Goal: Task Accomplishment & Management: Use online tool/utility

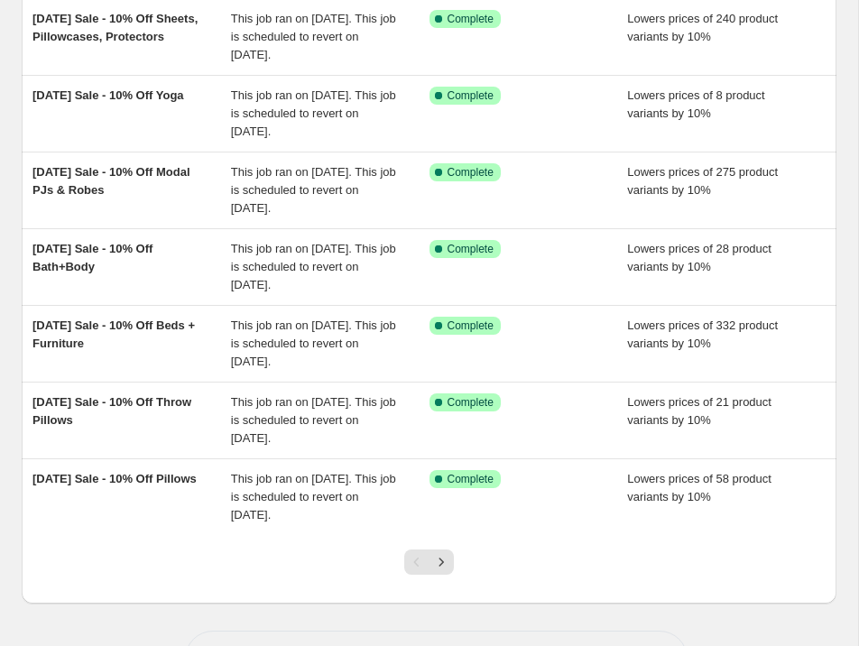
scroll to position [427, 0]
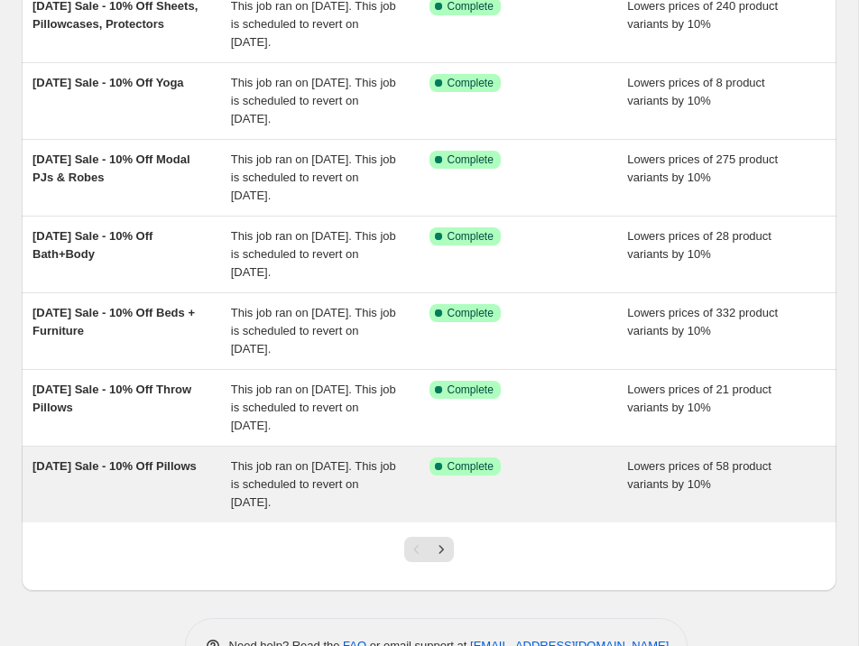
click at [223, 483] on div "Labor Day Sale - 10% Off Pillows" at bounding box center [131, 484] width 198 height 54
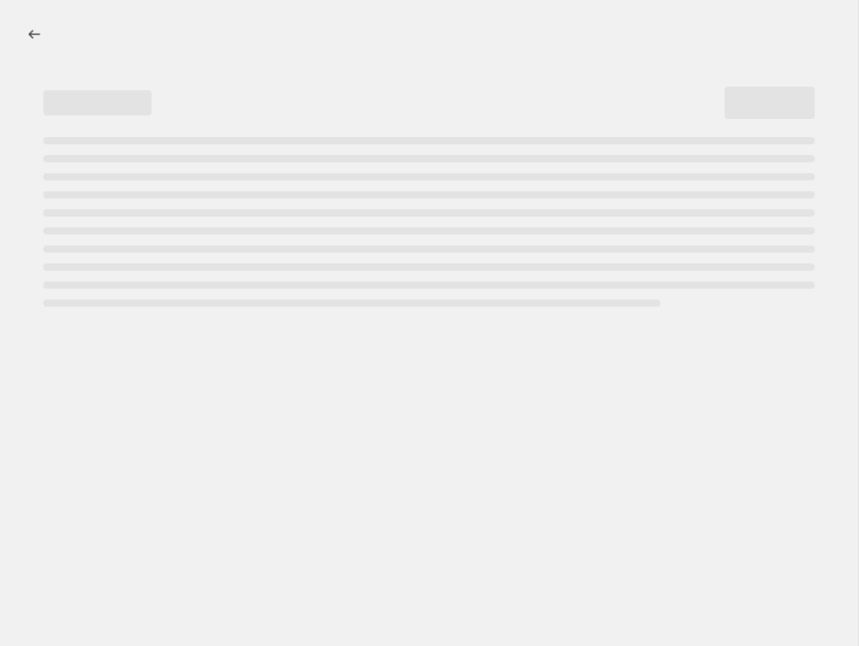
select select "percentage"
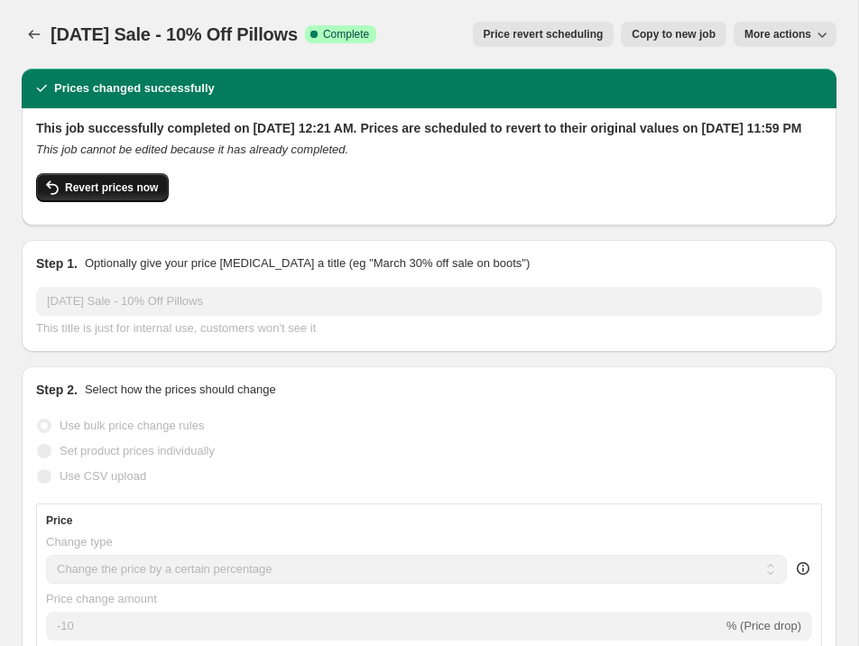
click at [134, 195] on span "Revert prices now" at bounding box center [111, 187] width 93 height 14
checkbox input "false"
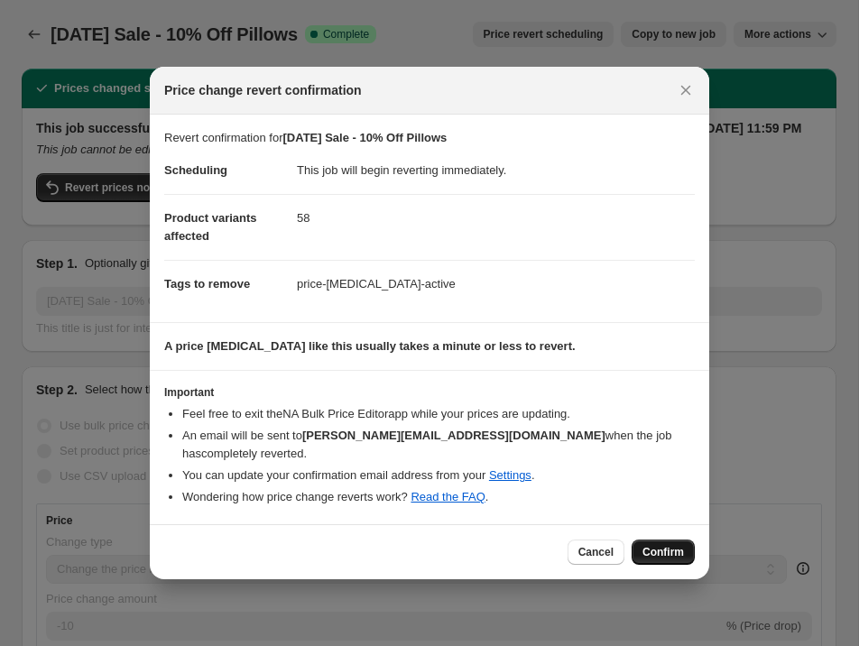
click at [672, 548] on span "Confirm" at bounding box center [662, 552] width 41 height 14
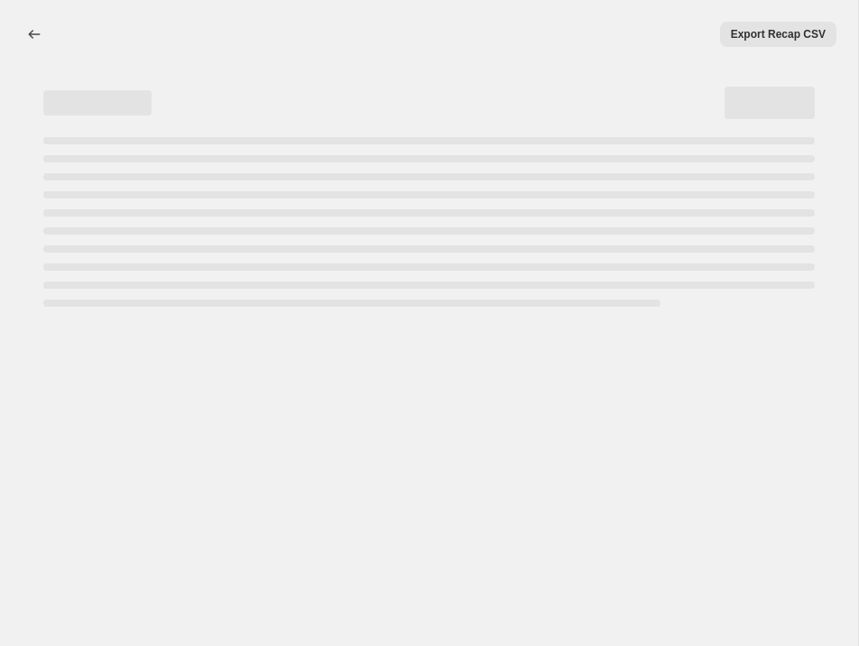
select select "percentage"
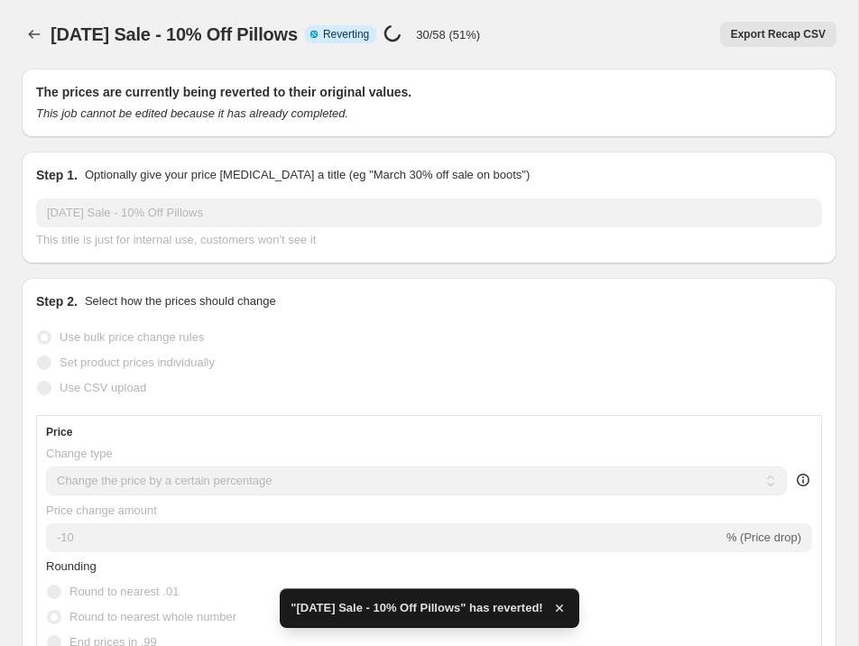
checkbox input "true"
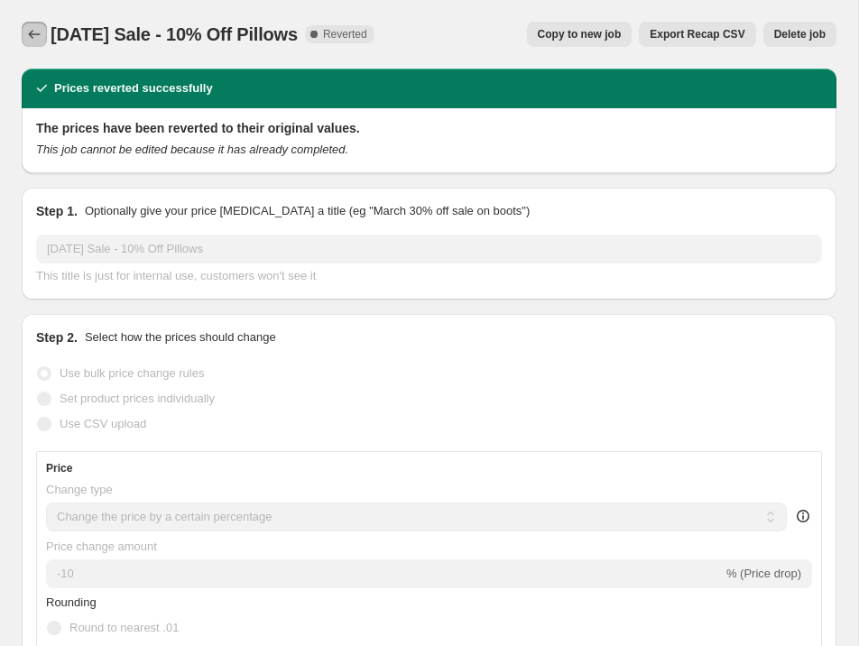
click at [36, 32] on icon "Price change jobs" at bounding box center [34, 34] width 18 height 18
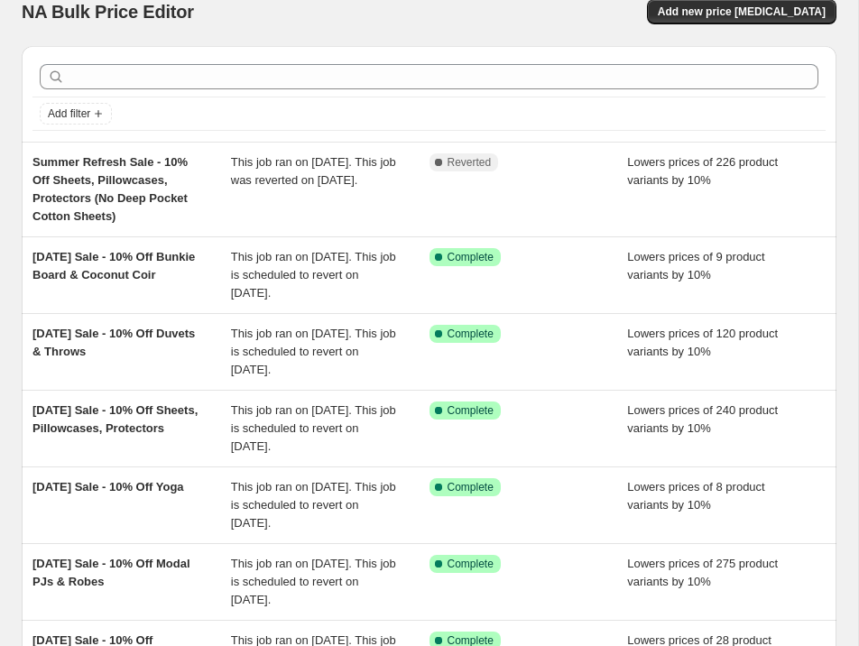
scroll to position [24, 0]
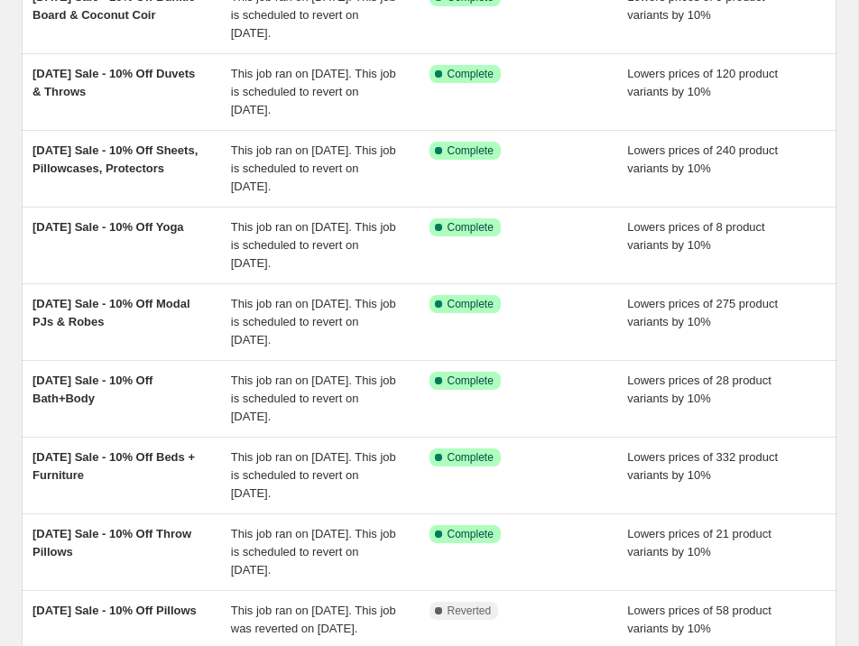
scroll to position [482, 0]
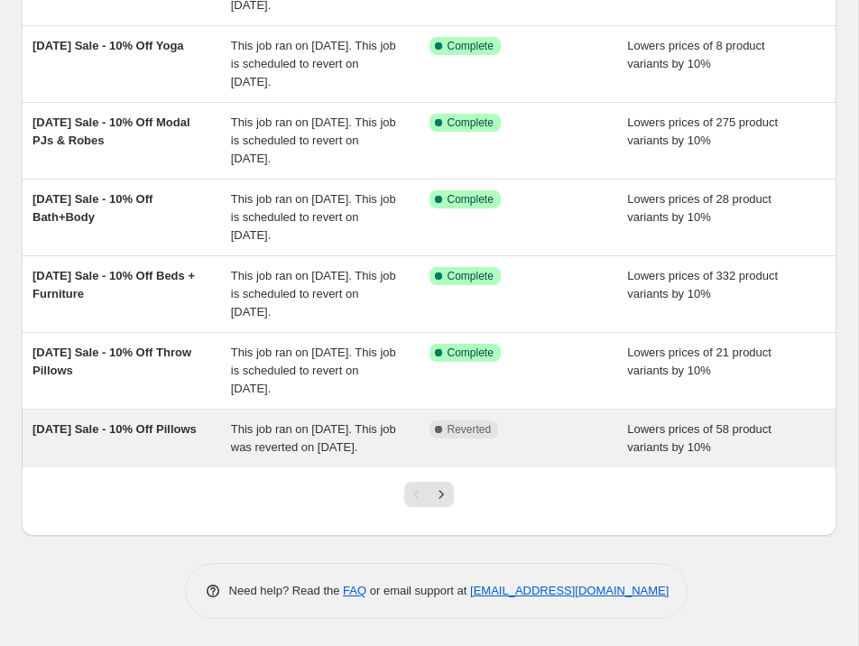
click at [205, 420] on div "[DATE] Sale - 10% Off Pillows" at bounding box center [131, 438] width 198 height 36
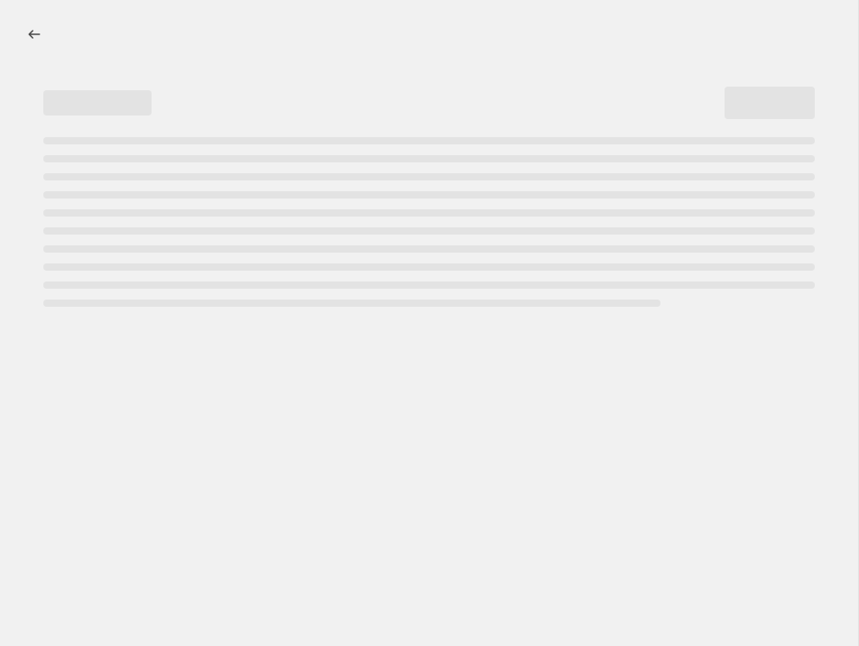
select select "percentage"
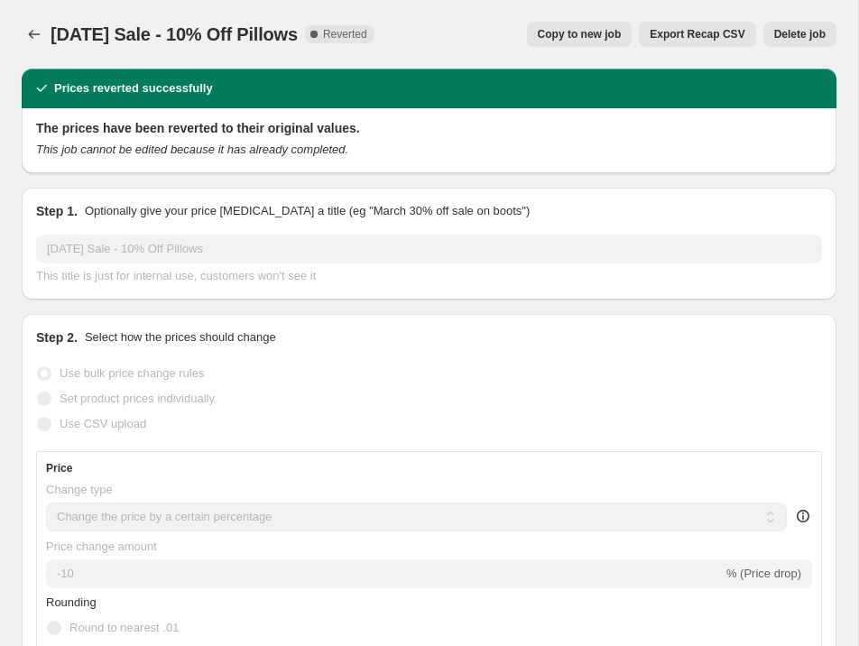
click at [574, 32] on span "Copy to new job" at bounding box center [580, 34] width 84 height 14
select select "percentage"
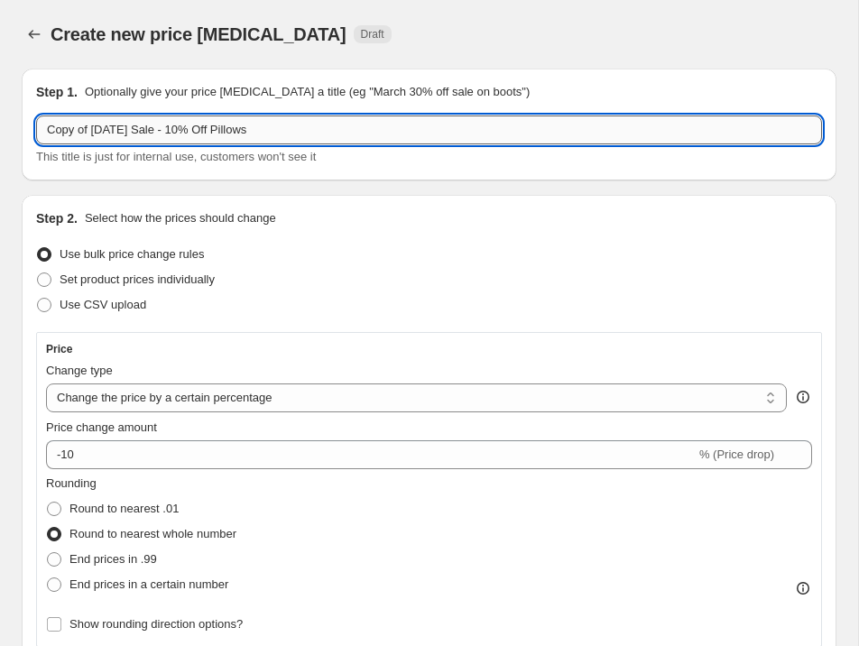
click at [93, 129] on input "Copy of [DATE] Sale - 10% Off Pillows" at bounding box center [429, 129] width 786 height 29
drag, startPoint x: 93, startPoint y: 129, endPoint x: 25, endPoint y: 124, distance: 67.9
click at [25, 124] on div "Step 1. Optionally give your price [MEDICAL_DATA] a title (eg "March 30% off sa…" at bounding box center [429, 125] width 815 height 112
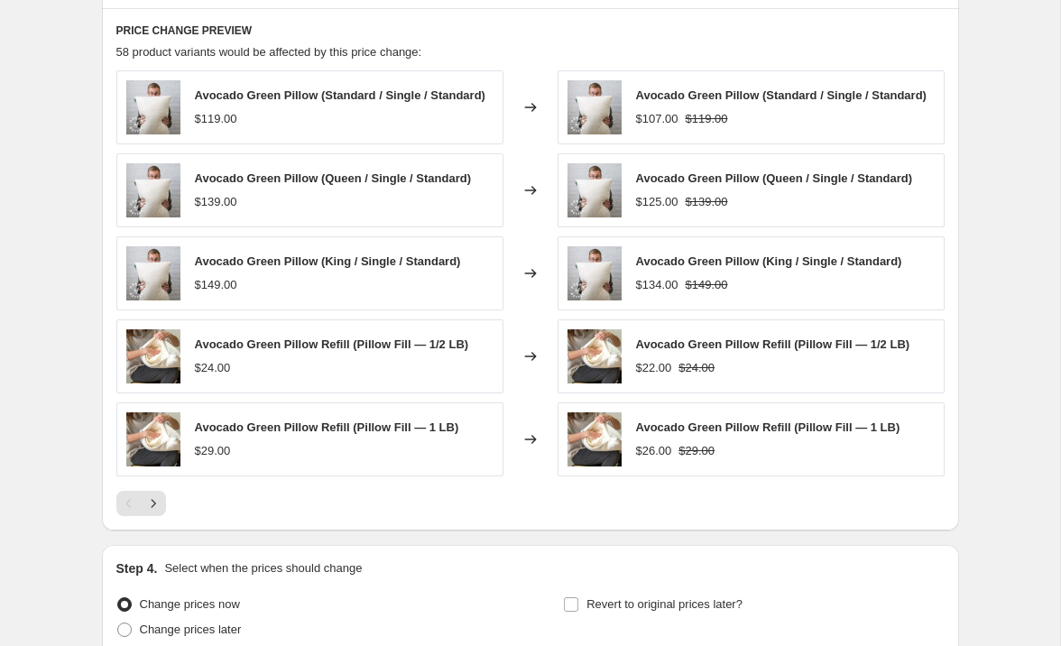
scroll to position [1155, 0]
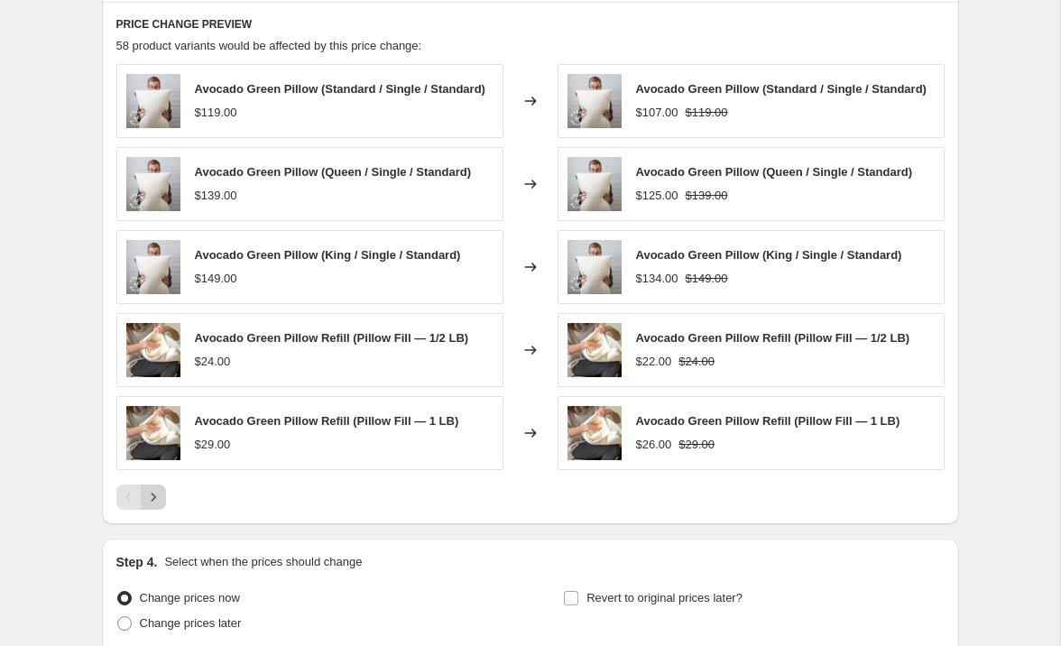
type input "[DATE] Sale - 10% Off Pillows"
click at [157, 496] on icon "Next" at bounding box center [153, 497] width 18 height 18
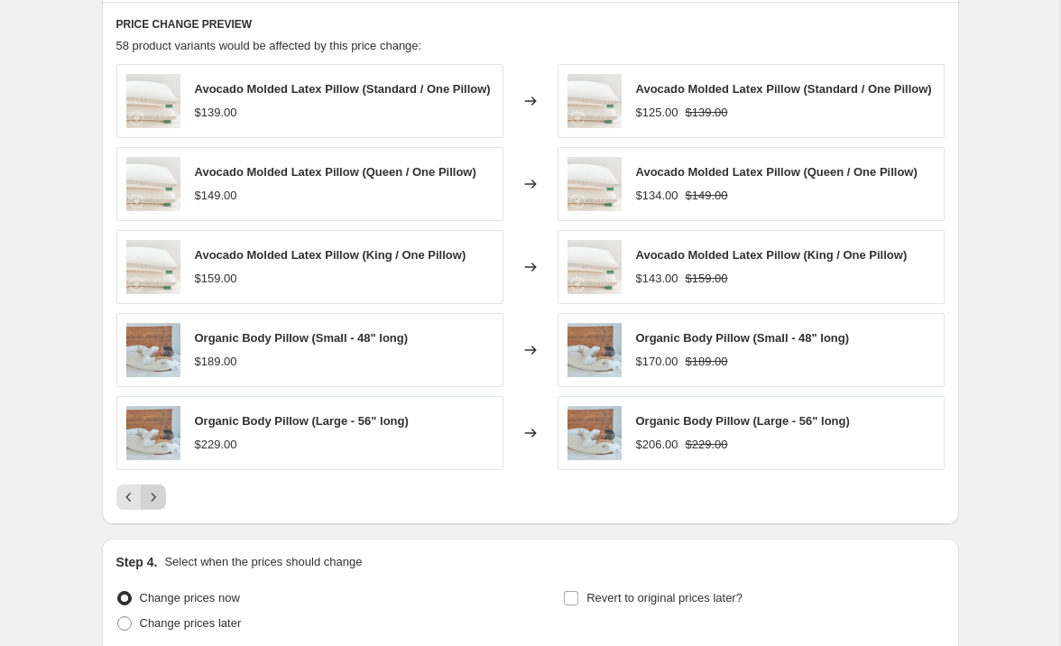
click at [157, 497] on icon "Next" at bounding box center [153, 497] width 18 height 18
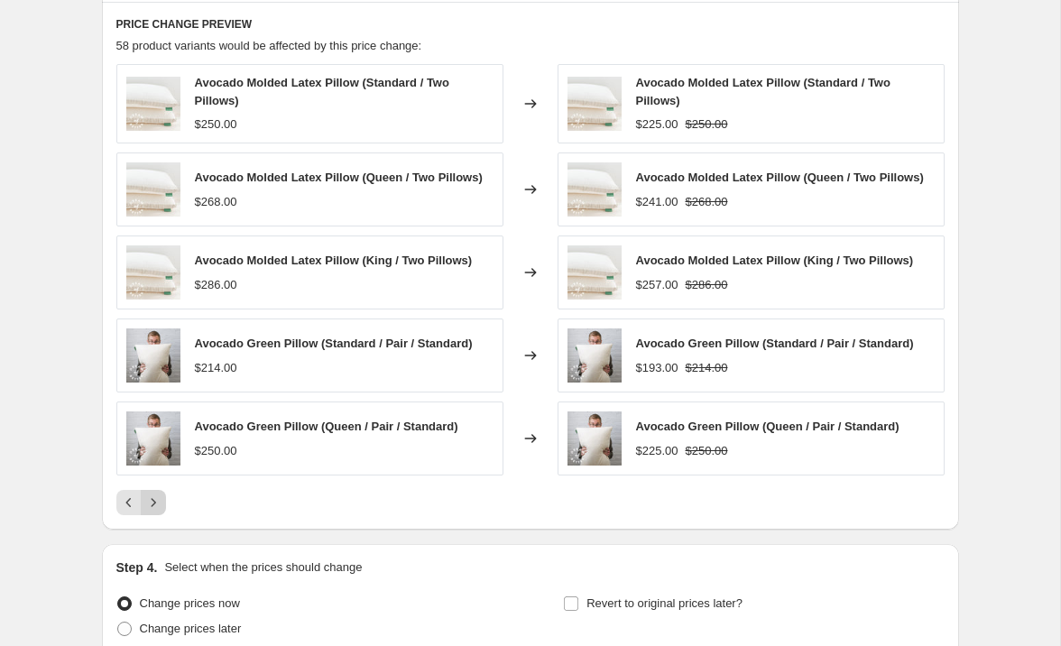
click at [157, 497] on icon "Next" at bounding box center [153, 502] width 18 height 18
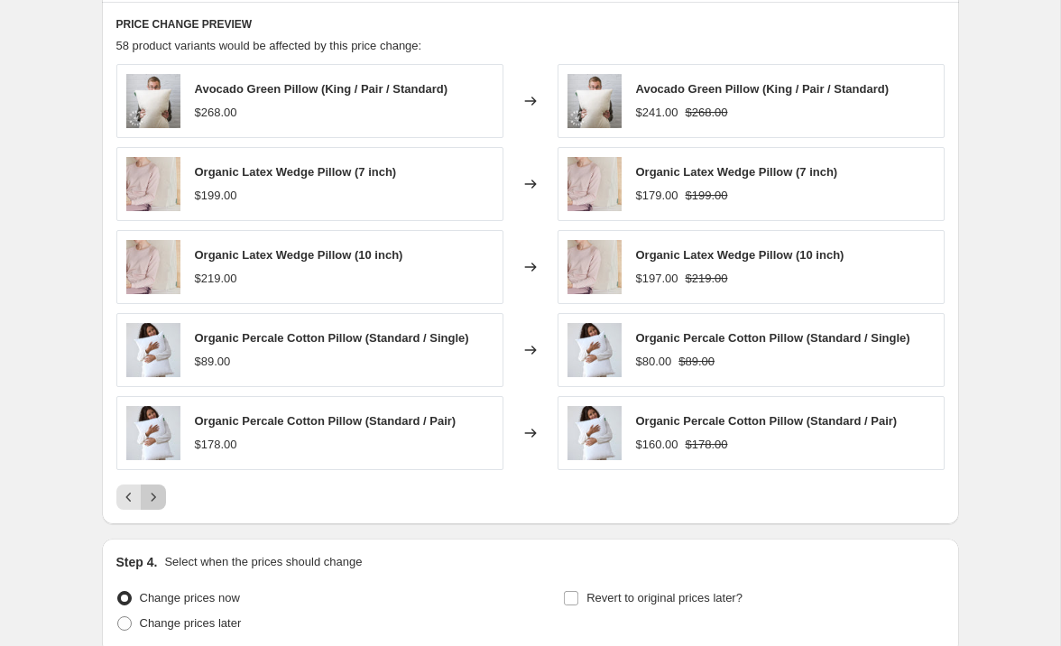
click at [156, 495] on icon "Next" at bounding box center [153, 497] width 18 height 18
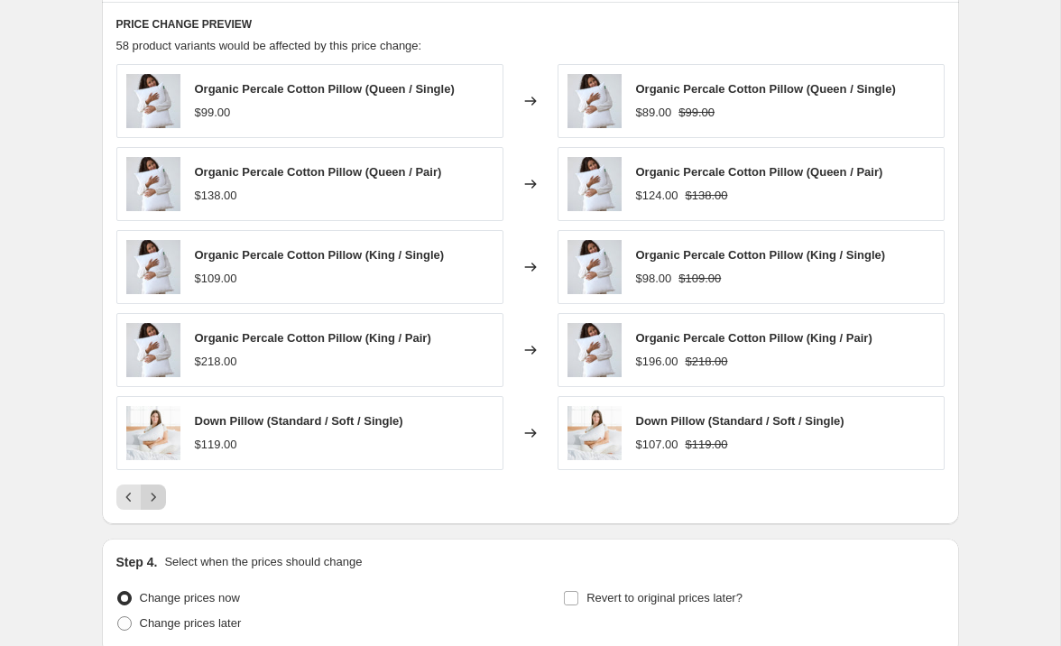
click at [156, 495] on icon "Next" at bounding box center [153, 497] width 18 height 18
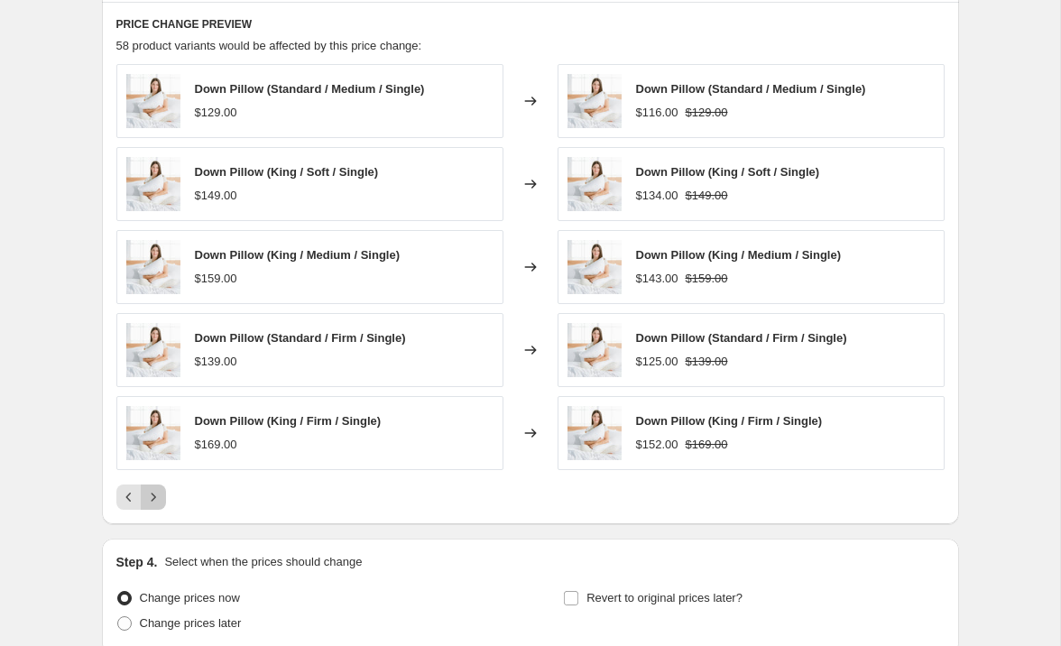
click at [156, 495] on icon "Next" at bounding box center [153, 497] width 18 height 18
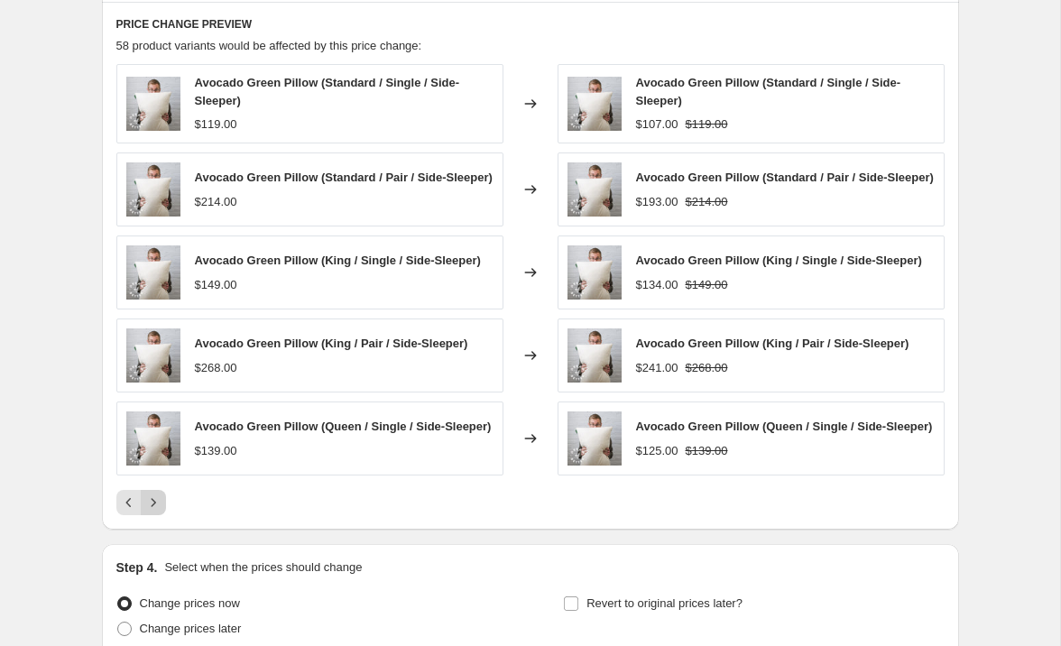
click at [156, 495] on div "Avocado Green Pillow (Standard / Single / Side-Sleeper) $119.00 Changed to Avoc…" at bounding box center [530, 289] width 828 height 451
click at [156, 508] on icon "Next" at bounding box center [153, 502] width 18 height 18
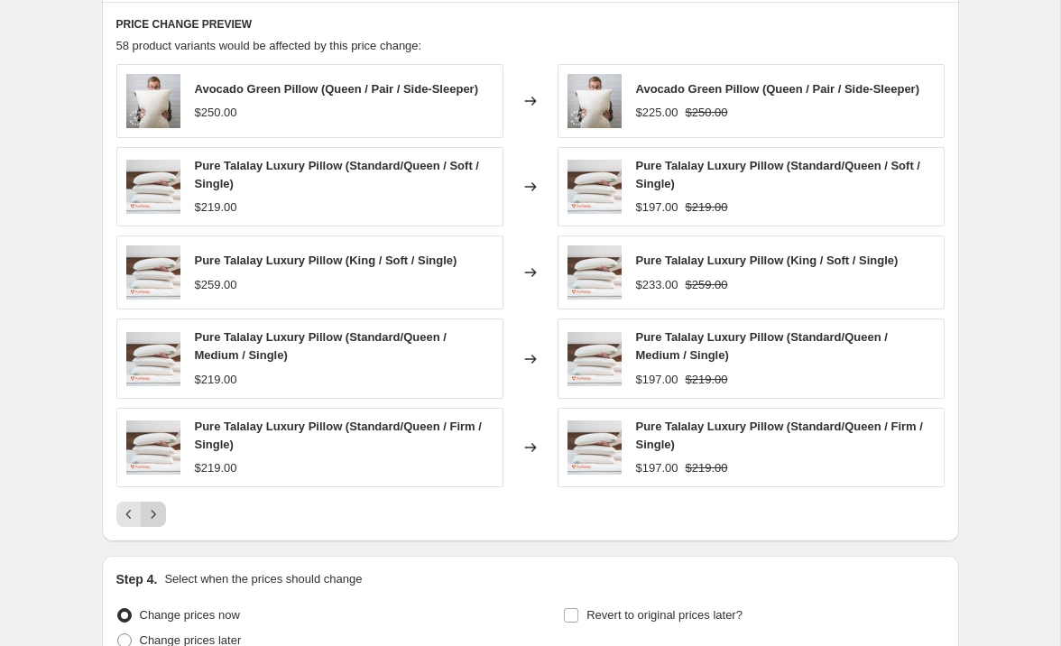
click at [156, 512] on icon "Next" at bounding box center [153, 514] width 18 height 18
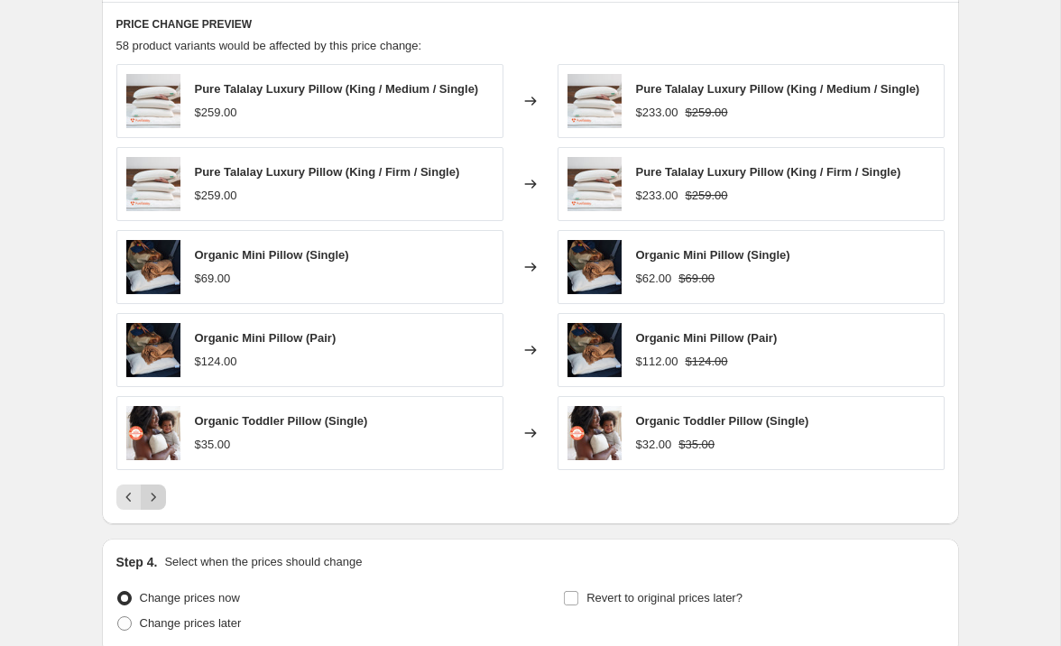
click at [153, 500] on icon "Next" at bounding box center [153, 497] width 18 height 18
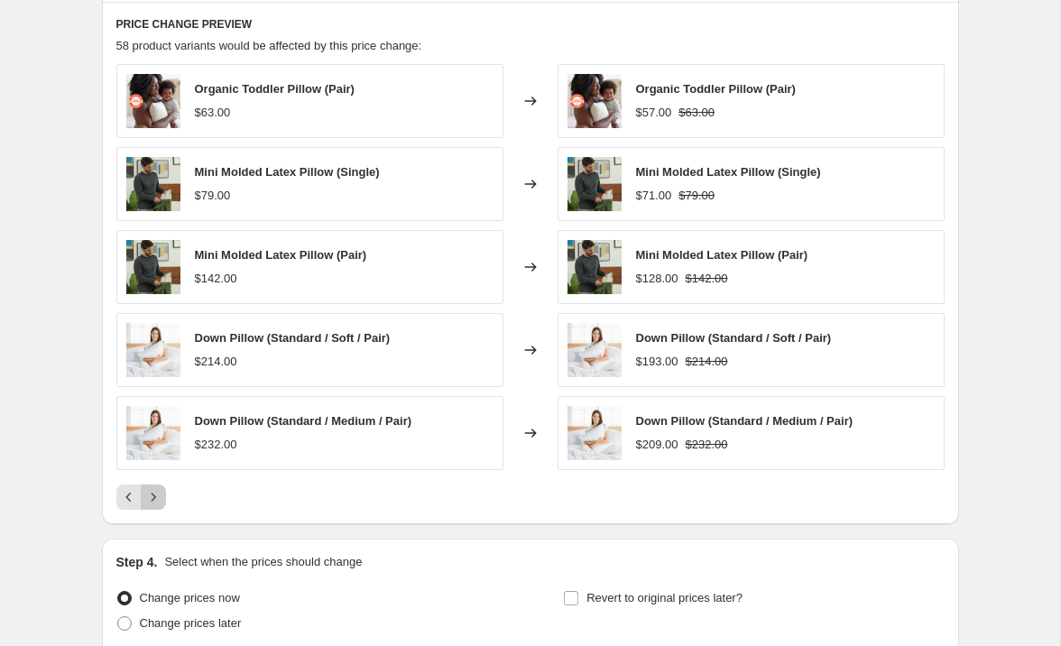
click at [154, 495] on icon "Next" at bounding box center [153, 497] width 18 height 18
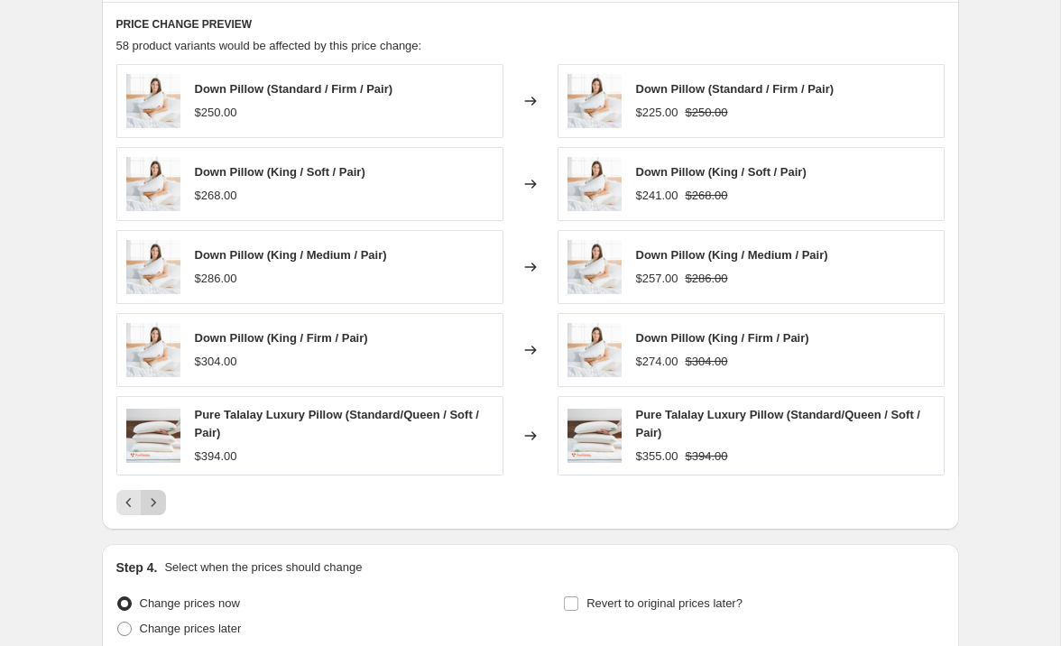
click at [154, 500] on icon "Next" at bounding box center [153, 502] width 18 height 18
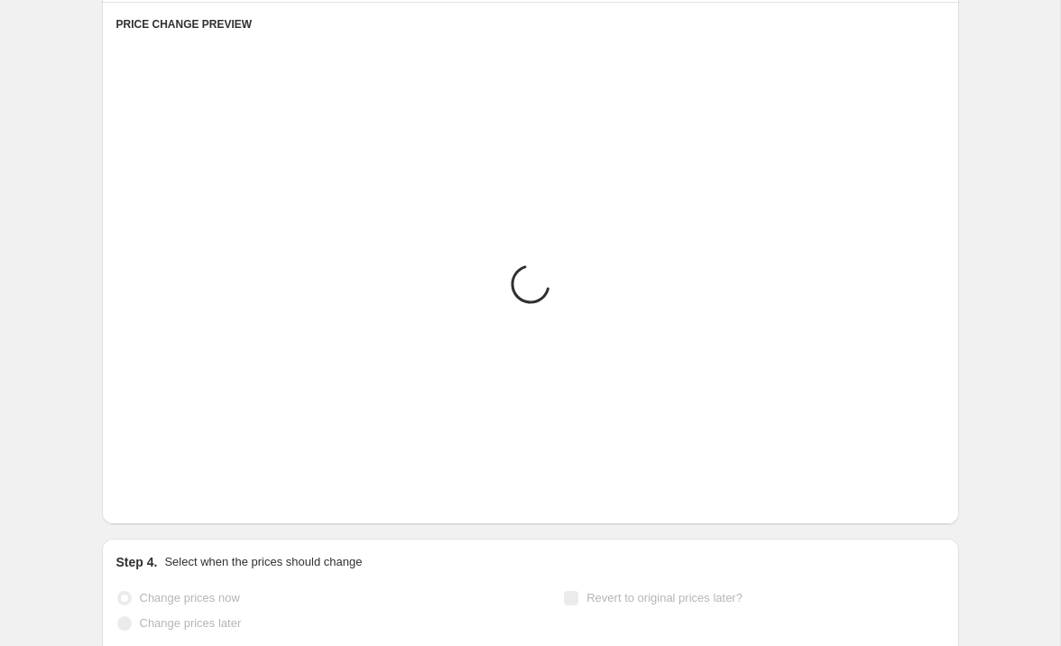
scroll to position [1153, 0]
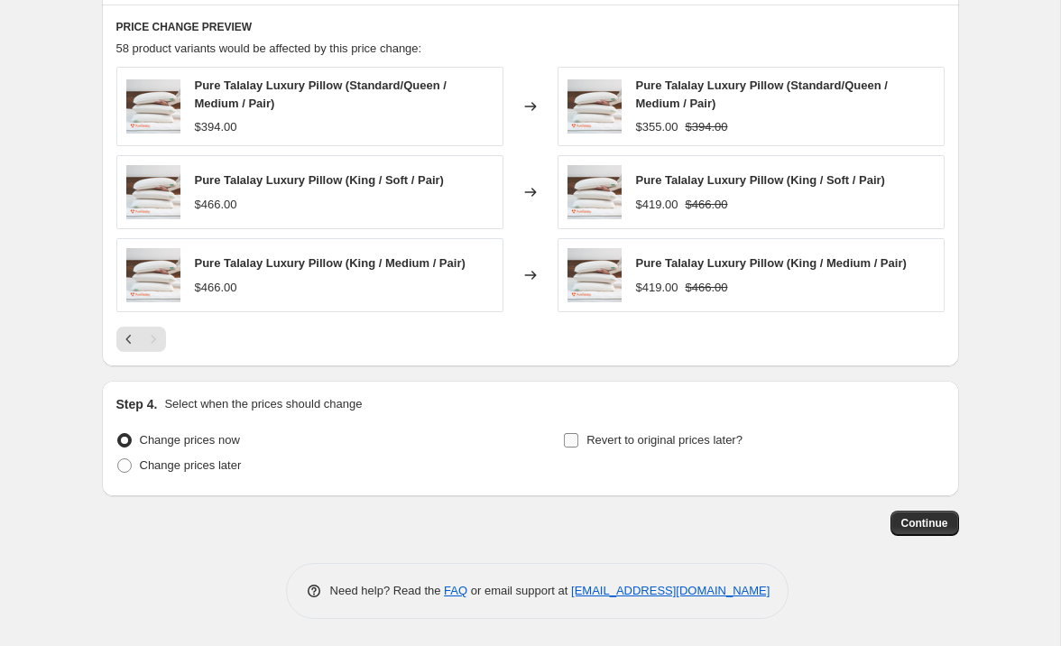
click at [567, 441] on input "Revert to original prices later?" at bounding box center [571, 440] width 14 height 14
checkbox input "true"
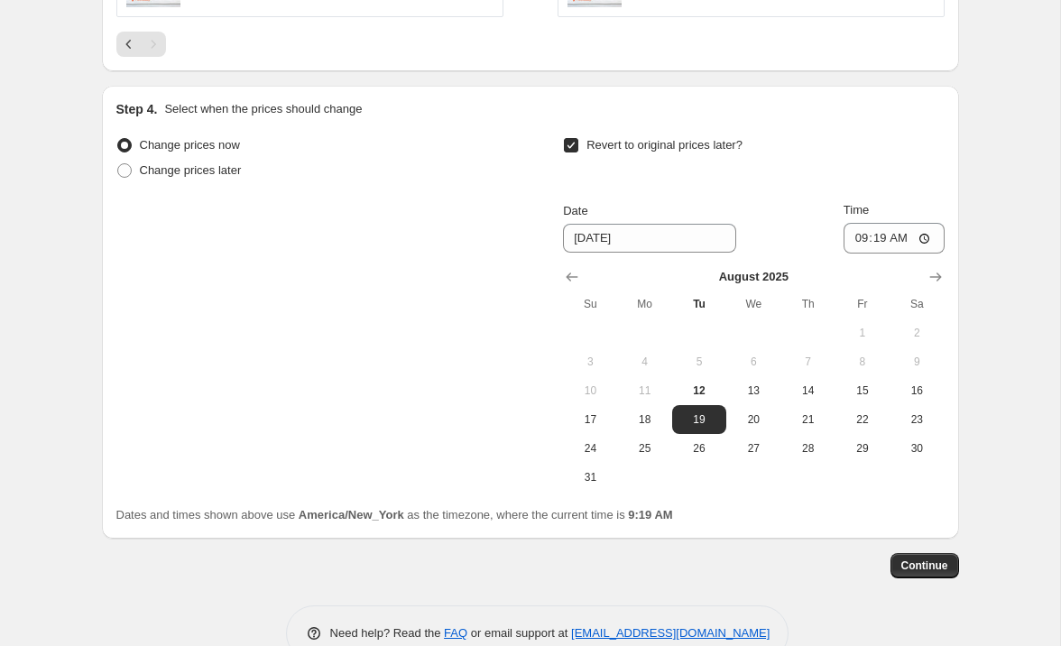
scroll to position [1451, 0]
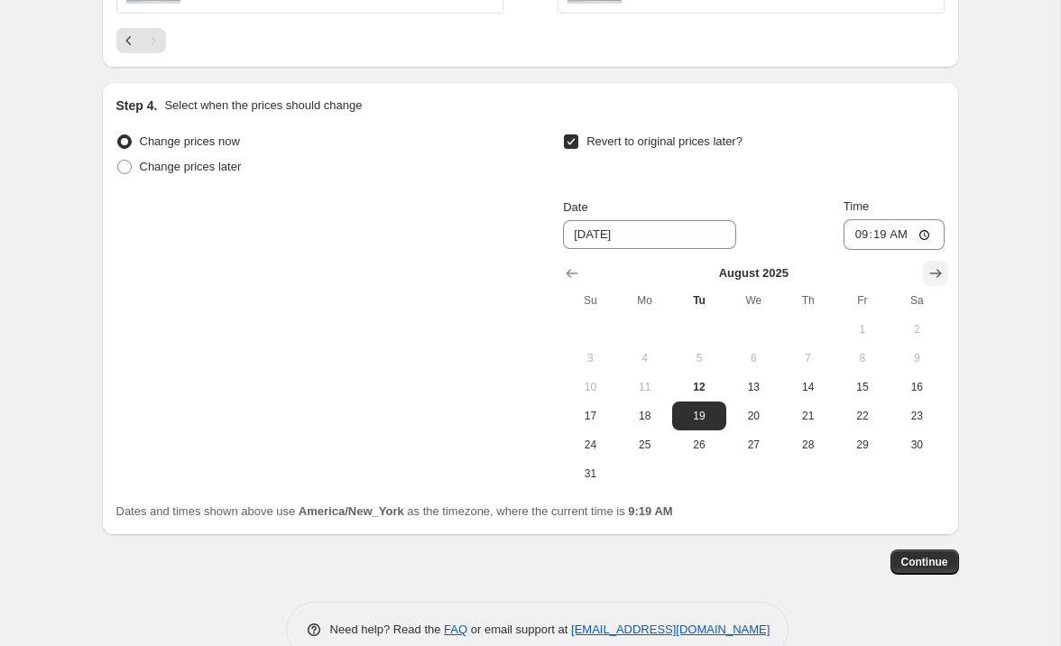
click at [858, 272] on icon "Show next month, September 2025" at bounding box center [935, 273] width 18 height 18
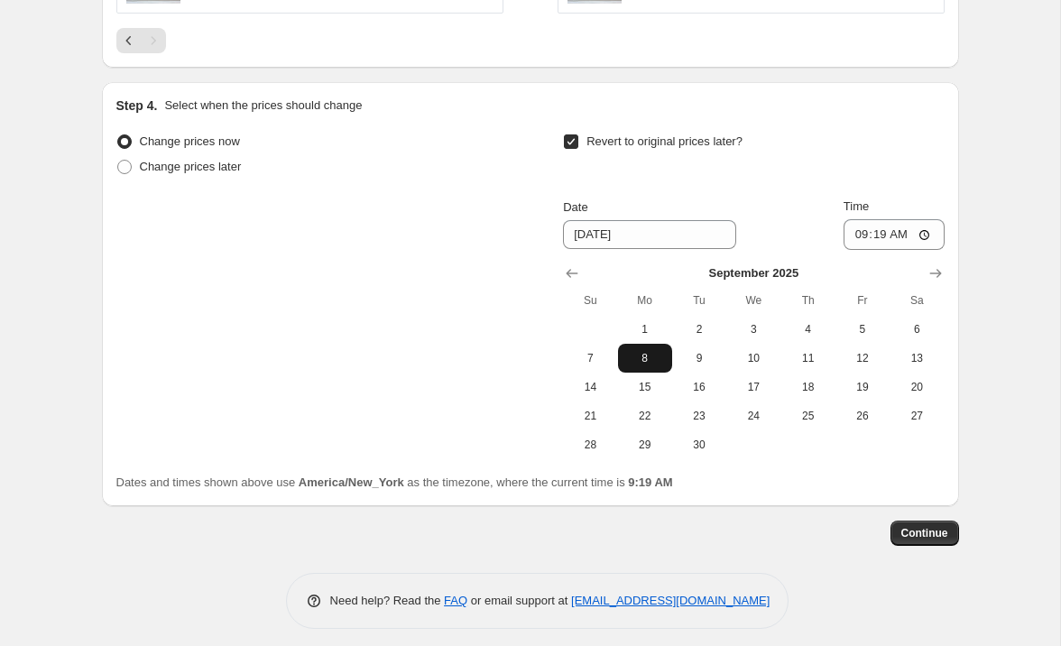
click at [659, 358] on span "8" at bounding box center [645, 358] width 40 height 14
type input "[DATE]"
click at [856, 236] on input "09:19" at bounding box center [893, 234] width 101 height 31
type input "23:59"
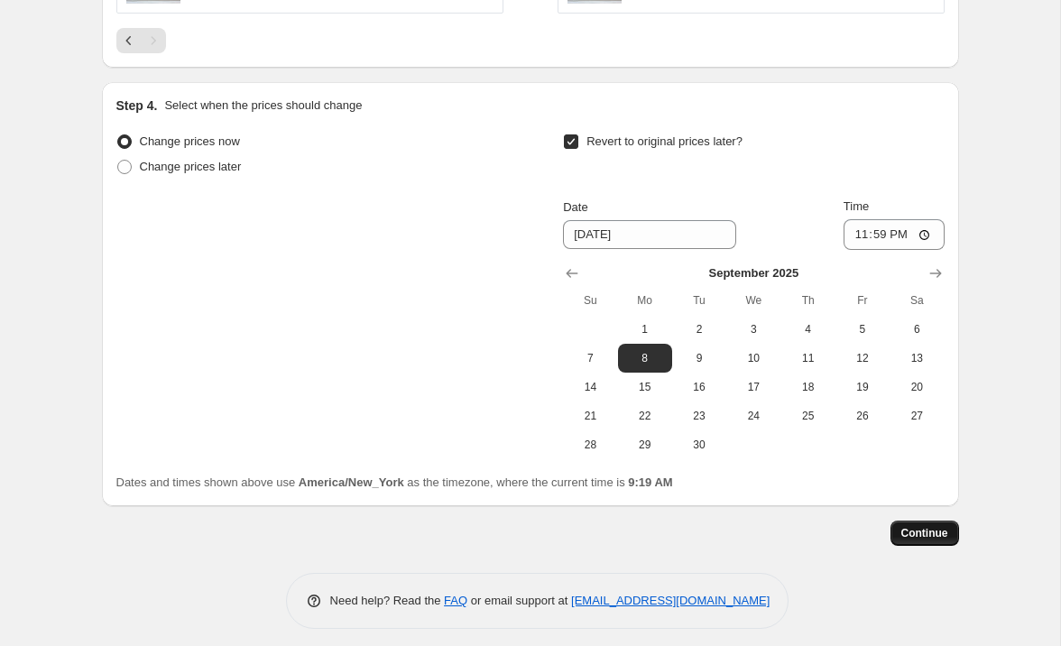
click at [858, 532] on span "Continue" at bounding box center [924, 533] width 47 height 14
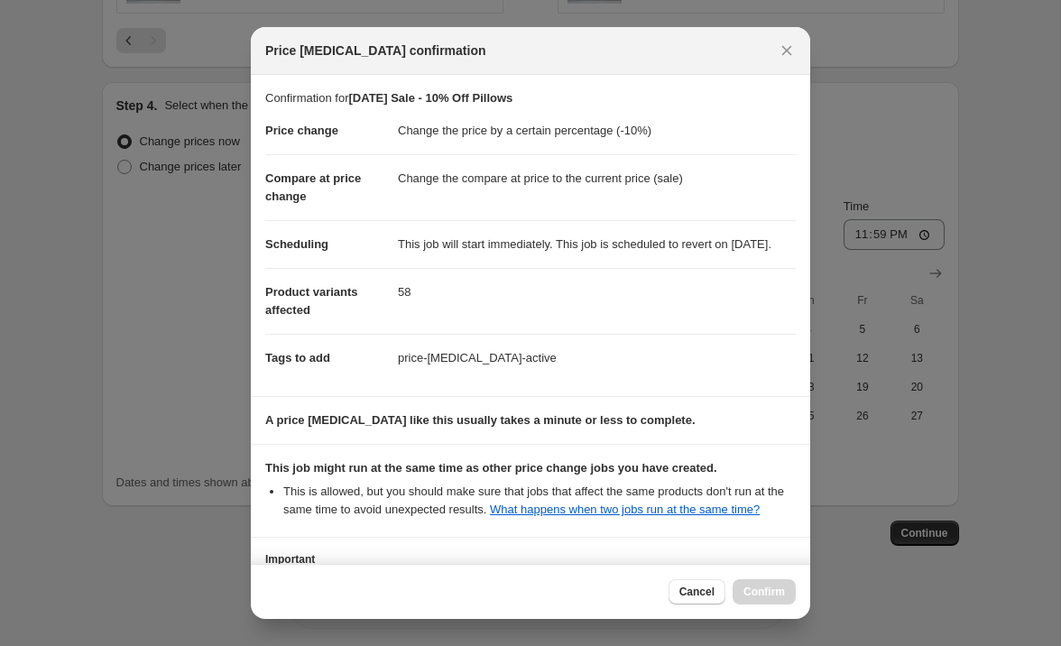
scroll to position [198, 0]
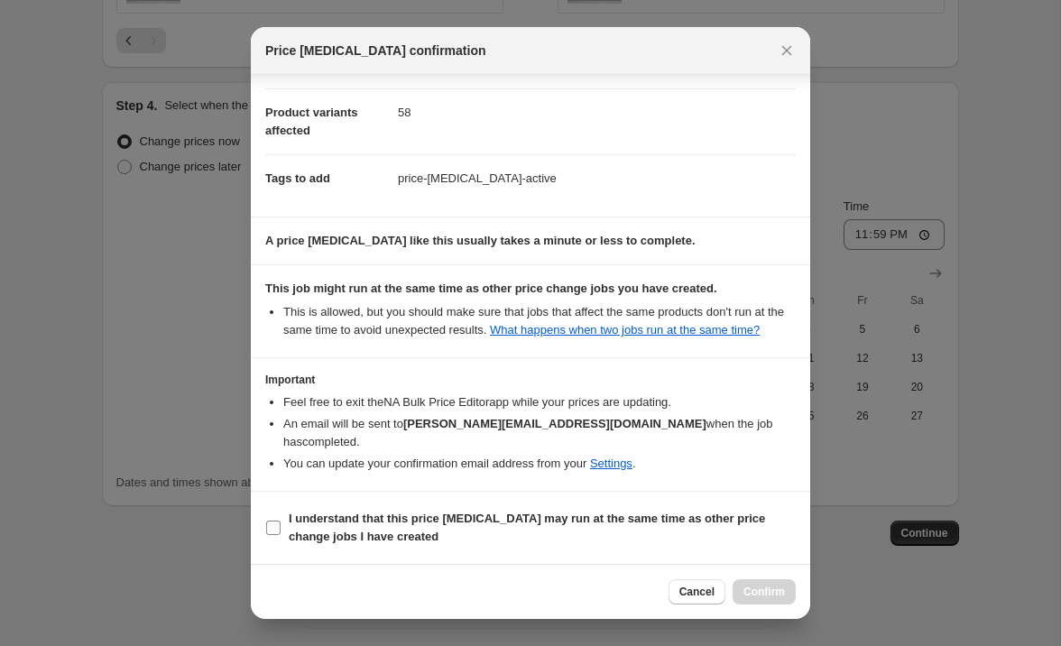
click at [278, 527] on input "I understand that this price [MEDICAL_DATA] may run at the same time as other p…" at bounding box center [273, 527] width 14 height 14
checkbox input "true"
click at [745, 586] on span "Confirm" at bounding box center [763, 591] width 41 height 14
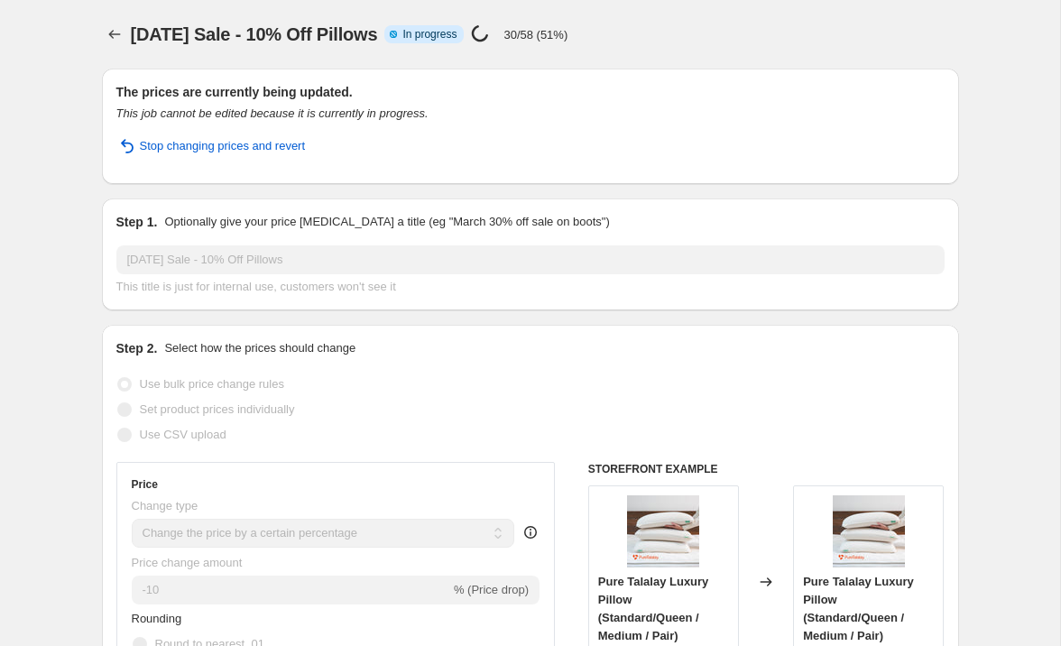
select select "percentage"
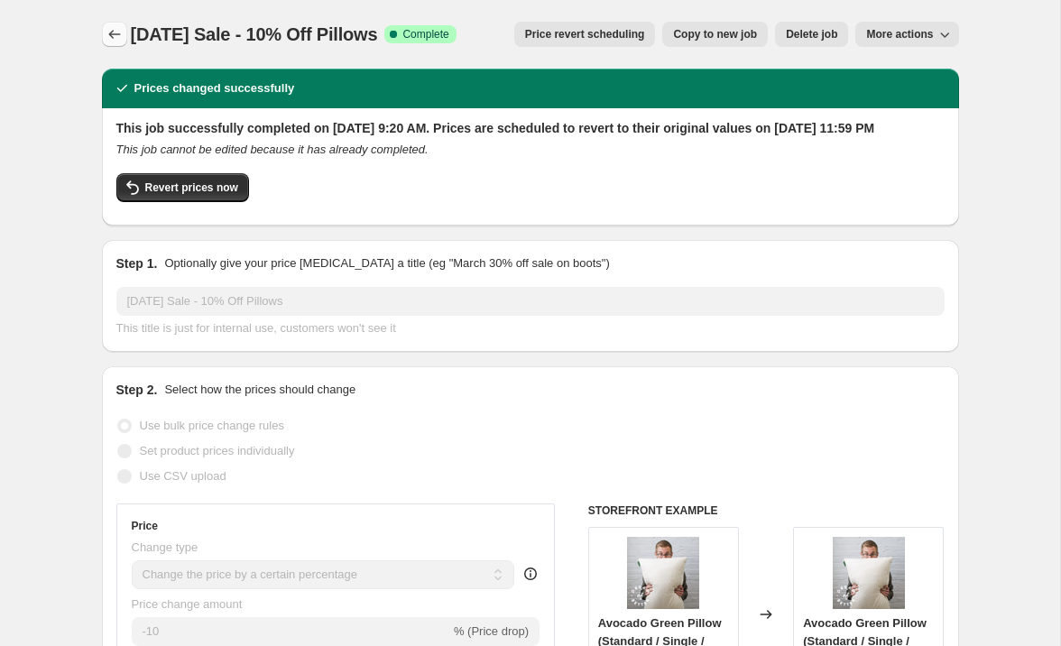
click at [110, 29] on icon "Price change jobs" at bounding box center [115, 34] width 18 height 18
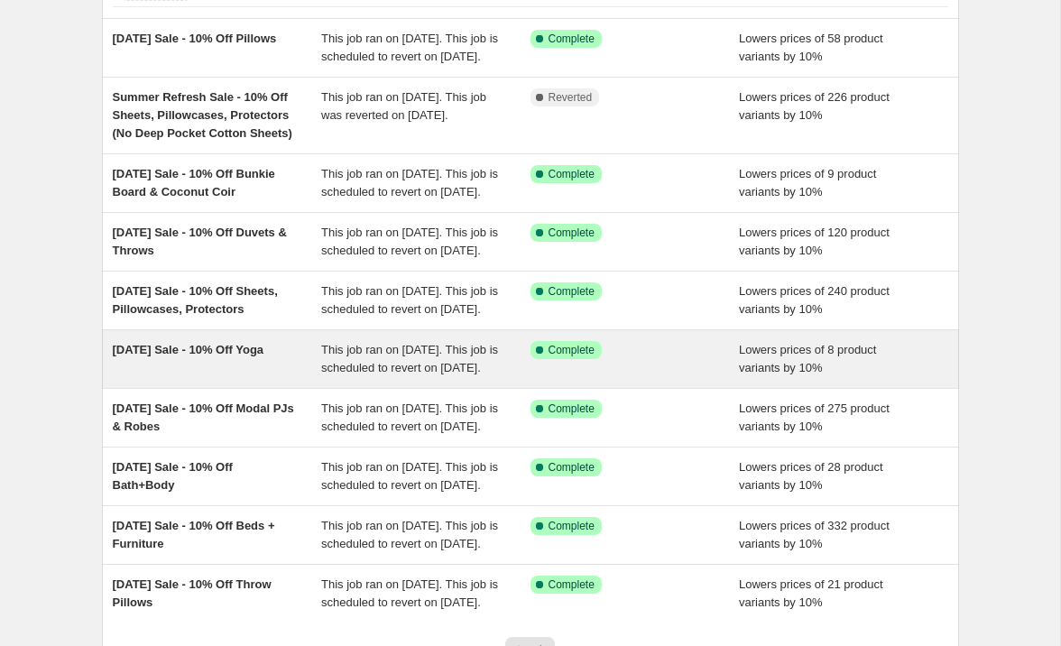
scroll to position [482, 0]
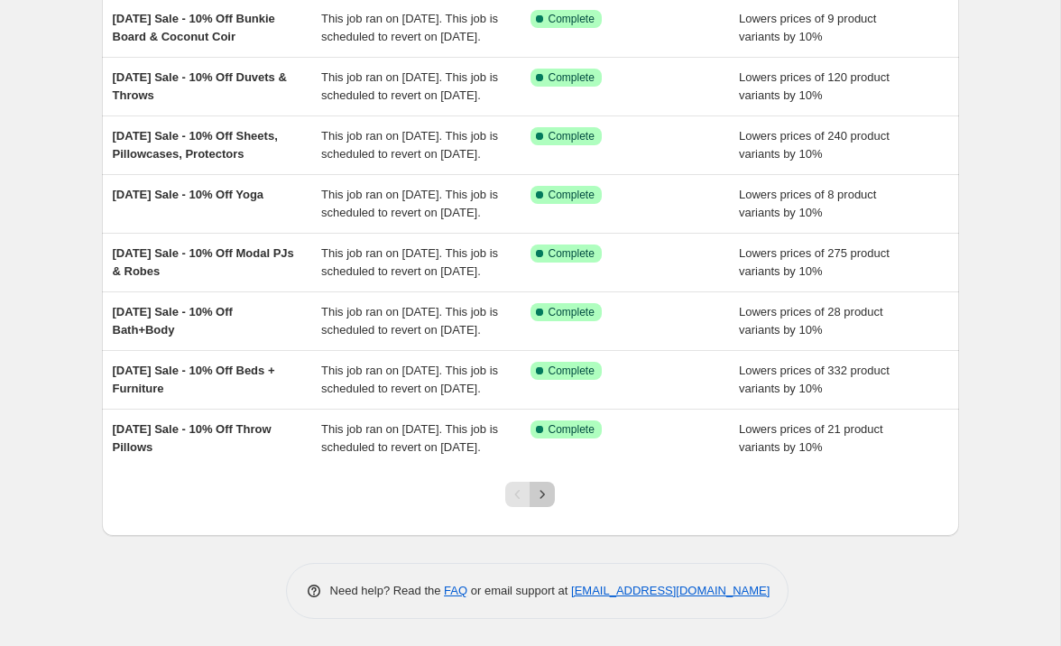
click at [543, 497] on icon "Next" at bounding box center [542, 494] width 18 height 18
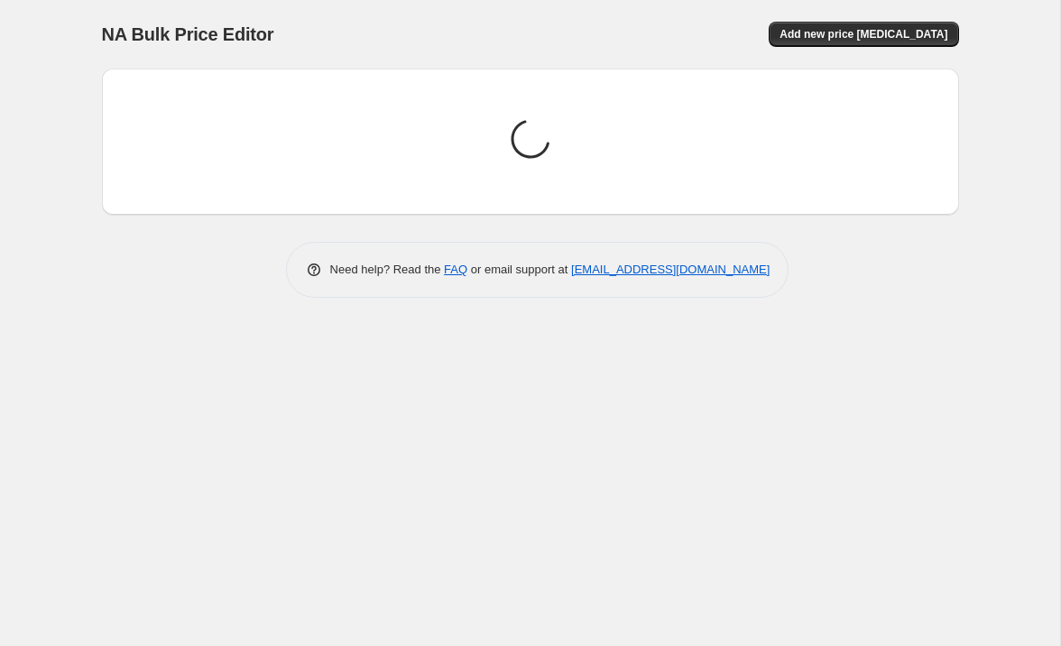
scroll to position [0, 0]
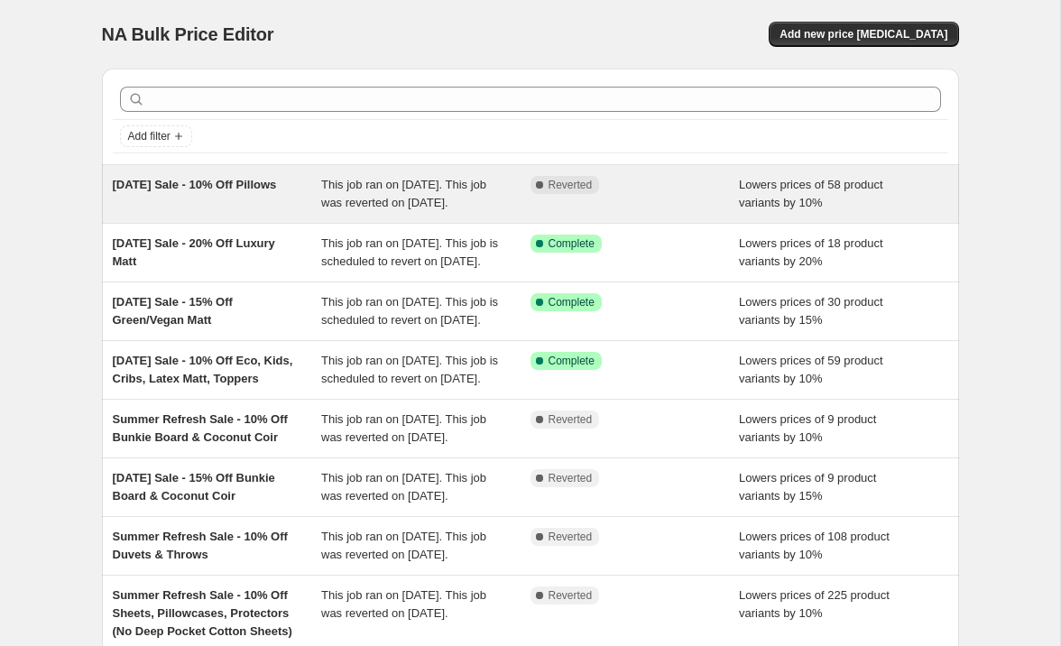
click at [297, 198] on div "[DATE] Sale - 10% Off Pillows" at bounding box center [217, 194] width 209 height 36
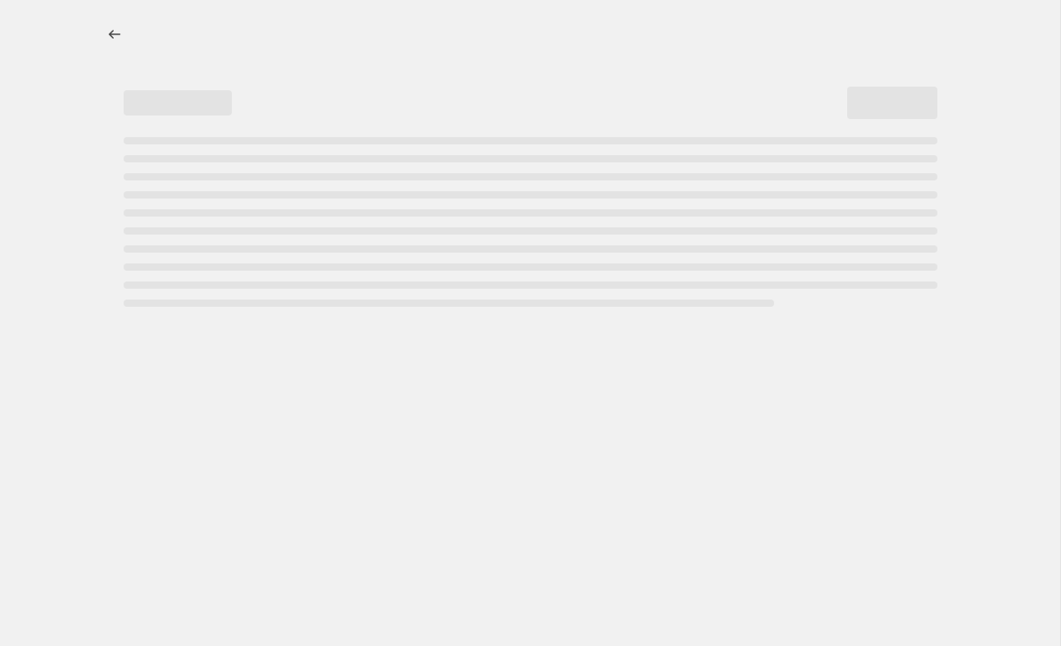
select select "percentage"
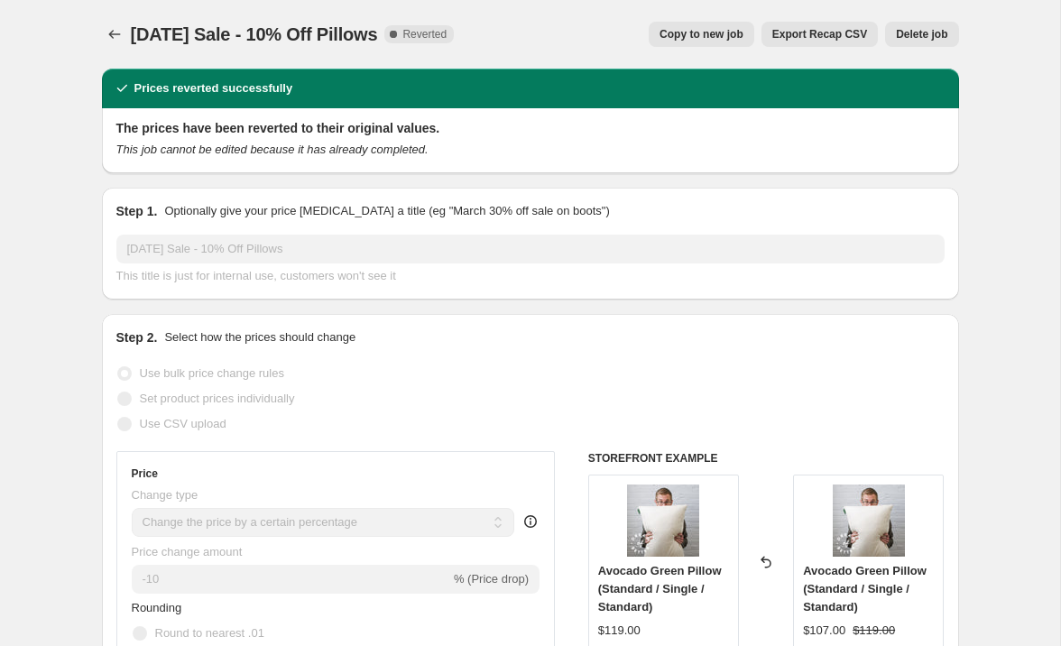
click at [858, 34] on span "Delete job" at bounding box center [921, 34] width 51 height 14
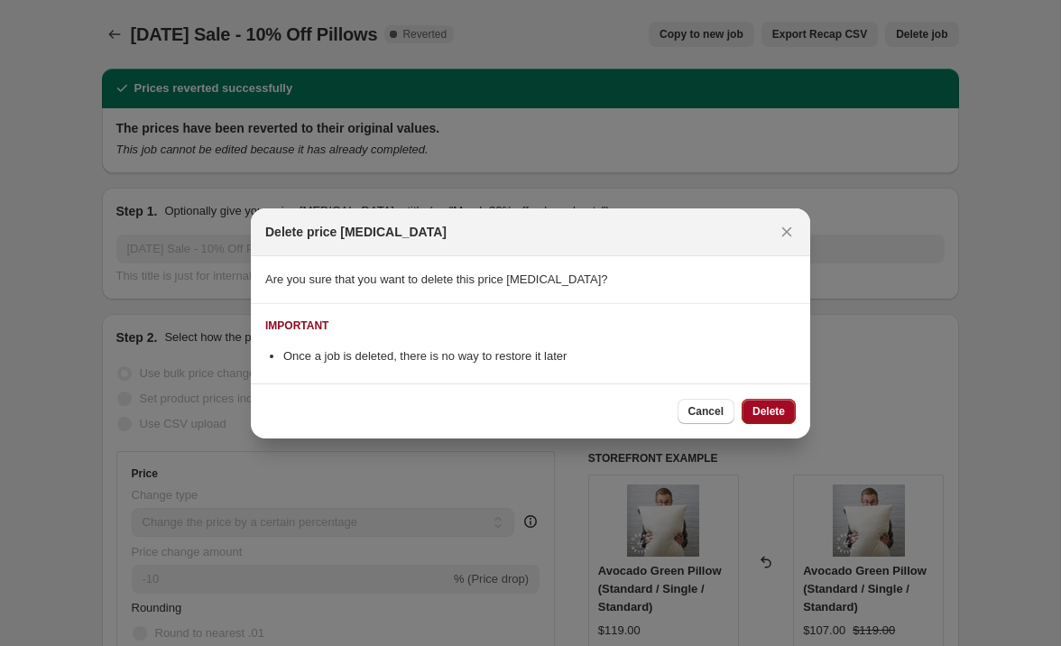
click at [757, 407] on span "Delete" at bounding box center [768, 411] width 32 height 14
